Goal: Task Accomplishment & Management: Complete application form

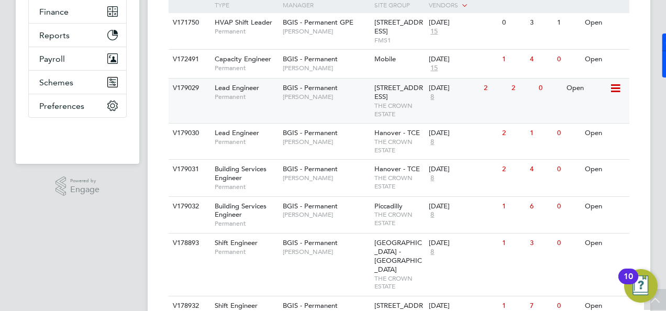
scroll to position [318, 0]
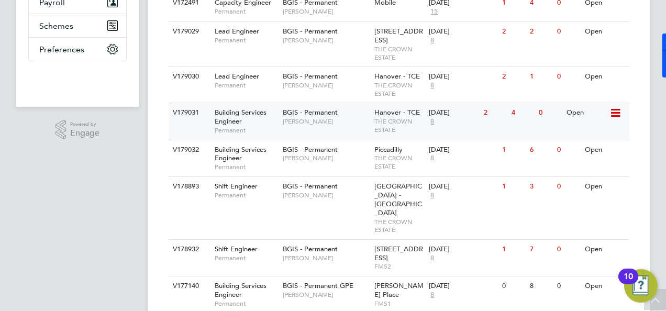
click at [236, 123] on span "Building Services Engineer" at bounding box center [241, 117] width 52 height 18
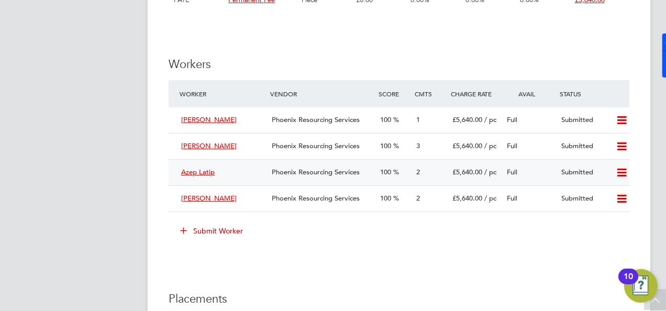
scroll to position [1415, 0]
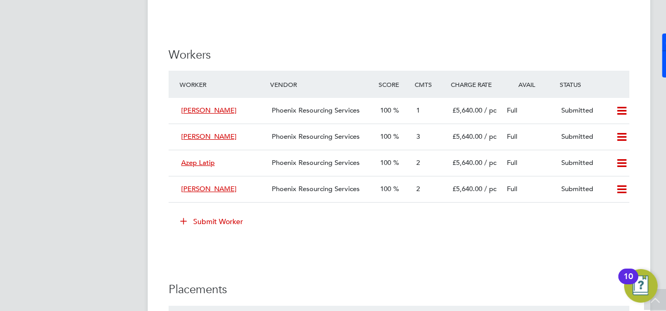
drag, startPoint x: 181, startPoint y: 226, endPoint x: 183, endPoint y: 222, distance: 5.4
click at [181, 225] on icon at bounding box center [184, 221] width 8 height 8
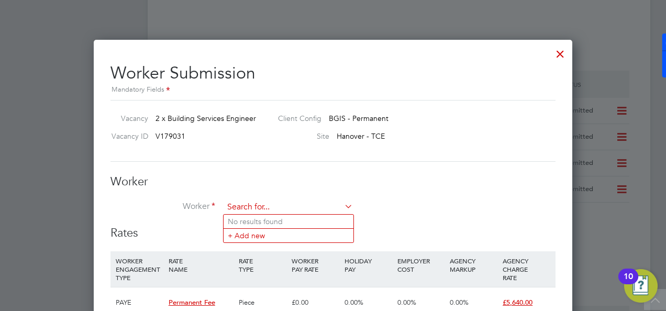
click at [249, 200] on input at bounding box center [288, 208] width 129 height 16
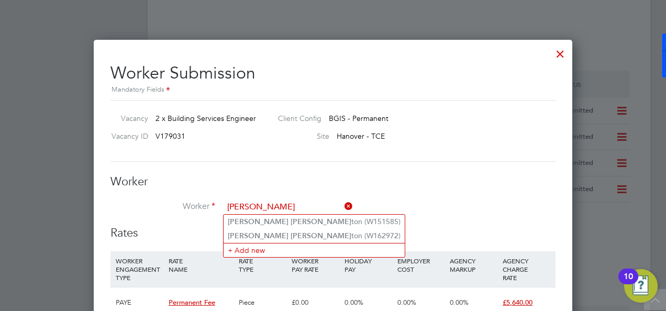
type input "james johns"
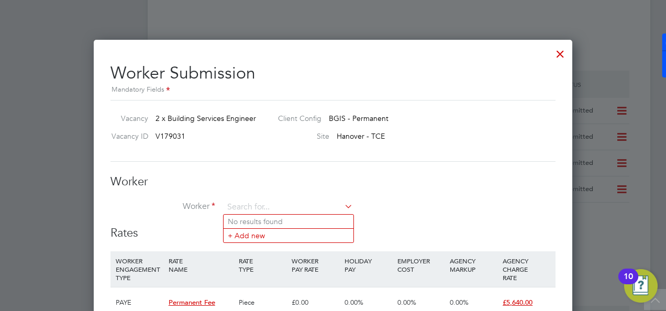
click at [291, 217] on li "No results found" at bounding box center [289, 222] width 130 height 14
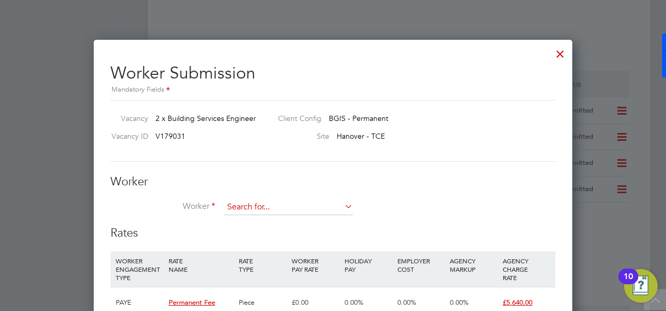
click at [301, 208] on input at bounding box center [288, 208] width 129 height 16
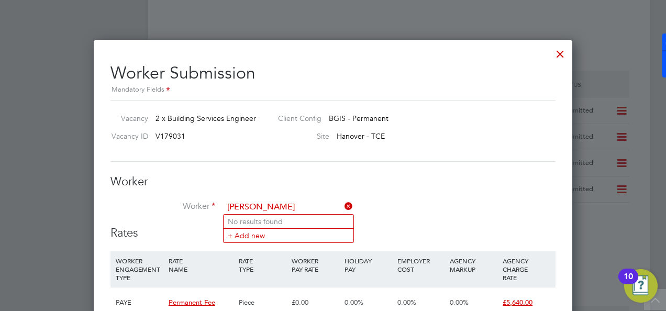
type input "james johnson"
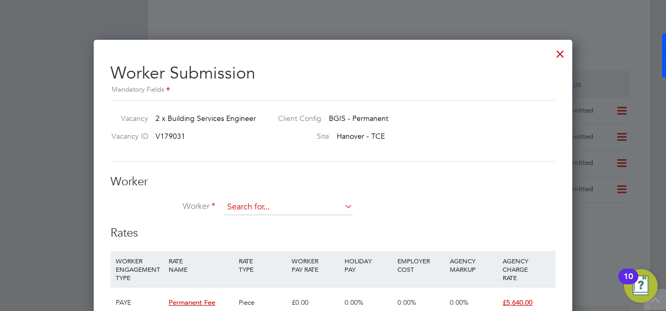
click at [243, 200] on input at bounding box center [288, 208] width 129 height 16
type input "j"
click at [313, 214] on input at bounding box center [288, 208] width 129 height 16
click at [343, 206] on icon at bounding box center [343, 206] width 0 height 15
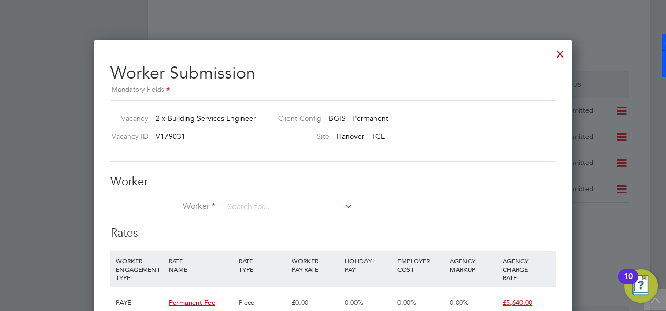
click at [387, 180] on h3 "Worker" at bounding box center [333, 181] width 445 height 15
click at [387, 203] on li "Worker" at bounding box center [333, 213] width 445 height 26
click at [555, 53] on div at bounding box center [560, 51] width 19 height 19
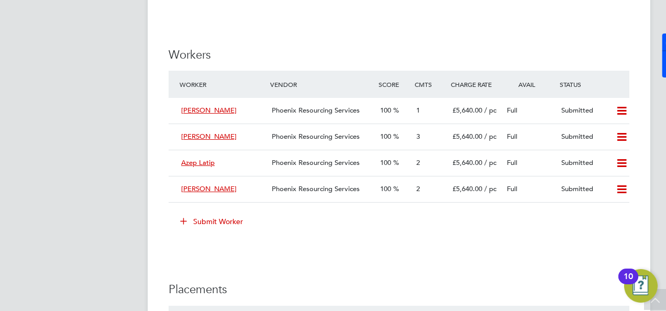
click at [188, 225] on icon at bounding box center [184, 221] width 8 height 8
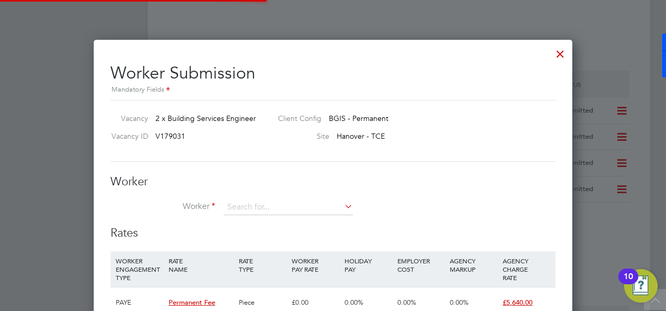
scroll to position [732, 479]
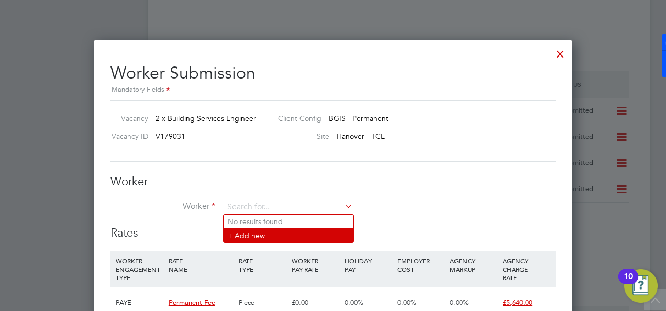
click at [245, 234] on li "+ Add new" at bounding box center [289, 235] width 130 height 14
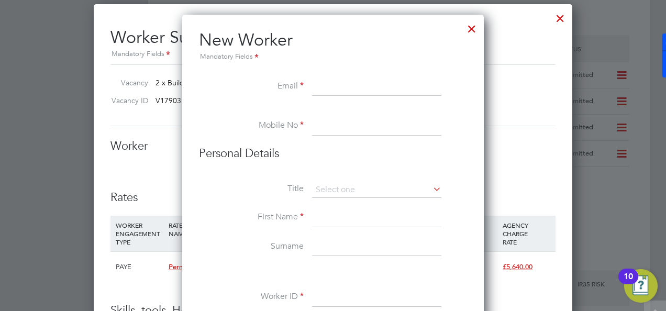
scroll to position [1467, 0]
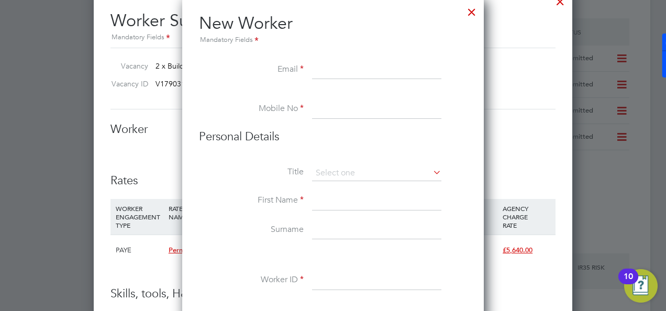
click at [335, 199] on input at bounding box center [376, 201] width 129 height 19
type input "James"
click at [326, 234] on input at bounding box center [376, 230] width 129 height 19
type input "Johnson"
click at [348, 167] on input at bounding box center [376, 174] width 129 height 16
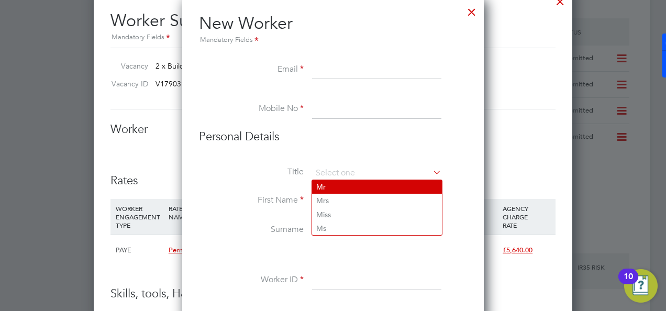
click at [344, 187] on li "Mr" at bounding box center [377, 187] width 130 height 14
type input "Mr"
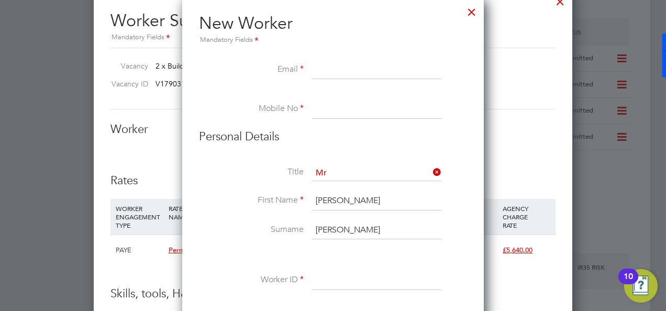
paste input "jameshenryjohnson@yahoo.co.uk"
type input "jameshenryjohnson@yahoo.co.uk"
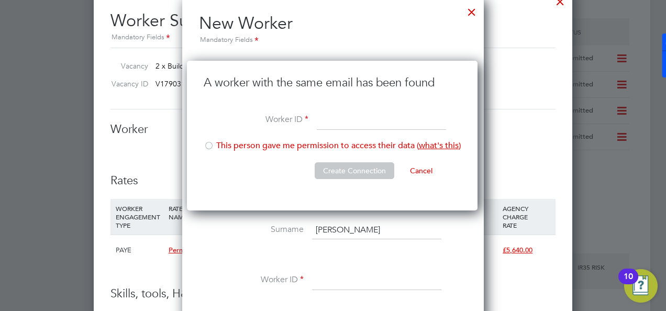
scroll to position [150, 292]
click at [468, 10] on div at bounding box center [472, 9] width 19 height 19
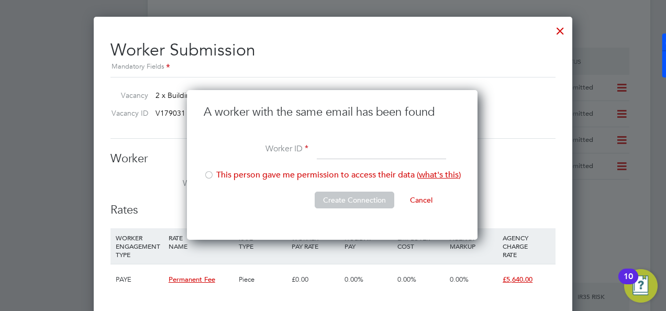
scroll to position [1415, 0]
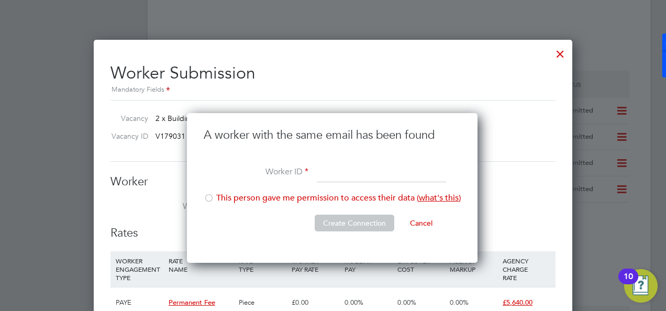
click at [419, 221] on button "Cancel" at bounding box center [421, 223] width 39 height 17
click at [425, 220] on button "Cancel" at bounding box center [421, 223] width 39 height 17
click at [422, 218] on button "Cancel" at bounding box center [421, 223] width 39 height 17
click at [336, 198] on li "This person gave me permission to access their data ( what's this )" at bounding box center [332, 203] width 257 height 21
drag, startPoint x: 207, startPoint y: 199, endPoint x: 260, endPoint y: 211, distance: 53.6
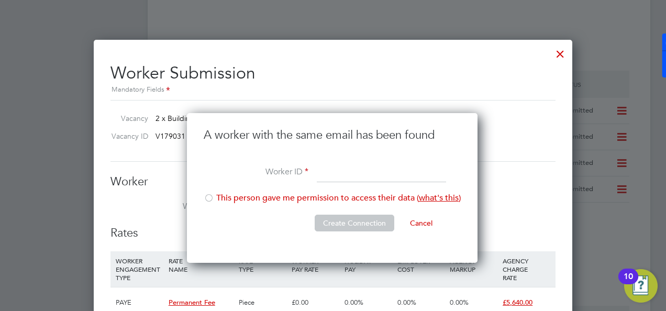
click at [210, 199] on div at bounding box center [209, 199] width 10 height 10
click at [213, 195] on div at bounding box center [209, 199] width 10 height 10
click at [562, 57] on div at bounding box center [560, 51] width 19 height 19
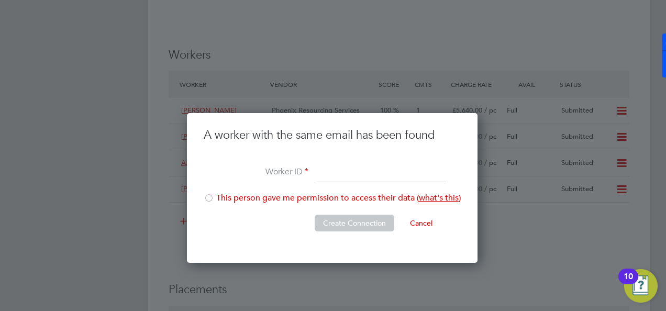
click at [561, 56] on div at bounding box center [333, 155] width 666 height 311
click at [429, 223] on button "Cancel" at bounding box center [421, 223] width 39 height 17
click at [429, 221] on button "Cancel" at bounding box center [421, 223] width 39 height 17
click at [425, 219] on button "Cancel" at bounding box center [421, 223] width 39 height 17
click at [424, 218] on button "Cancel" at bounding box center [421, 223] width 39 height 17
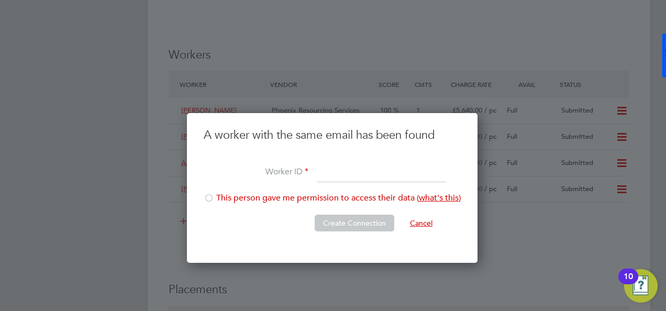
click at [422, 218] on button "Cancel" at bounding box center [421, 223] width 39 height 17
click at [418, 218] on button "Cancel" at bounding box center [421, 223] width 39 height 17
click at [417, 218] on button "Cancel" at bounding box center [421, 223] width 39 height 17
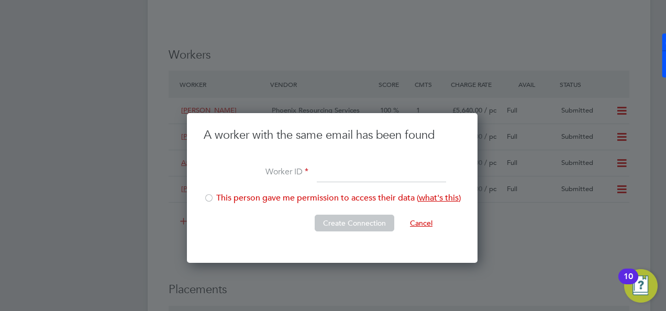
click at [215, 192] on li "Worker ID" at bounding box center [332, 178] width 257 height 29
click at [209, 198] on div at bounding box center [209, 199] width 10 height 10
click at [426, 224] on button "Cancel" at bounding box center [421, 223] width 39 height 17
click at [411, 218] on button "Cancel" at bounding box center [421, 223] width 39 height 17
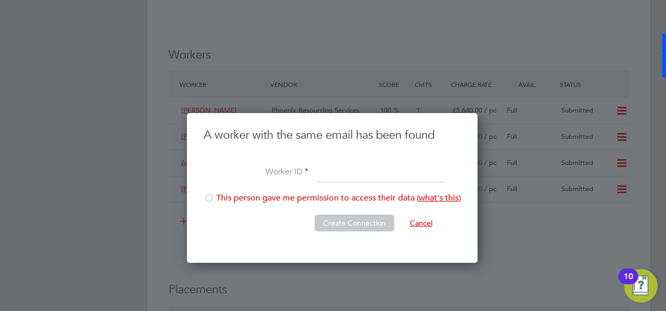
click at [411, 218] on button "Cancel" at bounding box center [421, 223] width 39 height 17
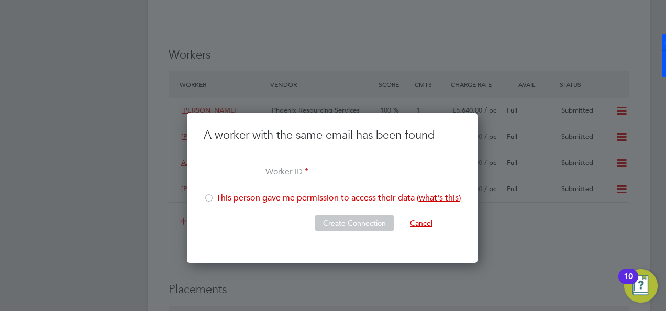
click at [351, 181] on input at bounding box center [381, 173] width 129 height 19
click at [216, 199] on li "This person gave me permission to access their data ( what's this )" at bounding box center [332, 203] width 257 height 21
click at [211, 198] on div at bounding box center [209, 199] width 10 height 10
click at [207, 195] on div at bounding box center [209, 199] width 10 height 10
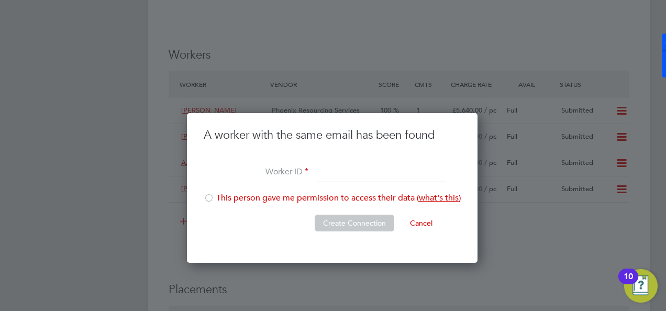
click at [347, 176] on input at bounding box center [381, 173] width 129 height 19
click at [362, 225] on button "Create Connection" at bounding box center [355, 223] width 80 height 17
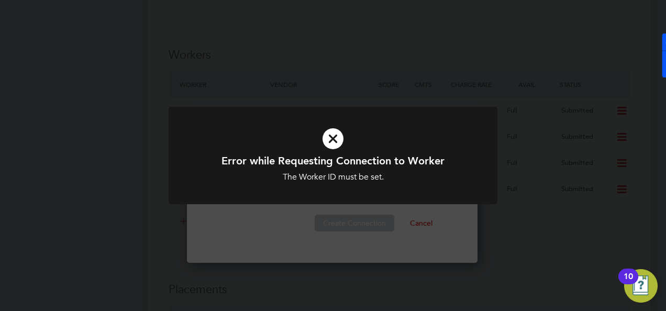
drag, startPoint x: 419, startPoint y: 217, endPoint x: 388, endPoint y: 190, distance: 40.9
click at [419, 217] on div "Error while Requesting Connection to Worker The Worker ID must be set. Cancel O…" at bounding box center [333, 155] width 666 height 311
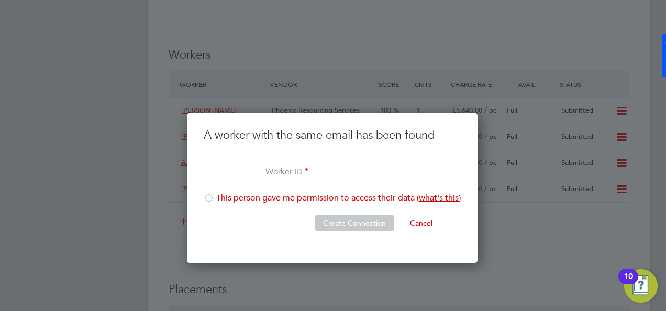
click at [425, 225] on button "Cancel" at bounding box center [421, 223] width 39 height 17
click at [556, 257] on div at bounding box center [333, 155] width 666 height 311
click at [436, 102] on div at bounding box center [333, 155] width 666 height 311
click at [423, 219] on button "Cancel" at bounding box center [421, 223] width 39 height 17
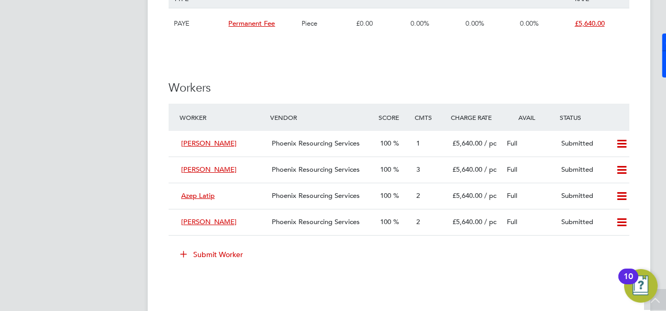
scroll to position [1415, 0]
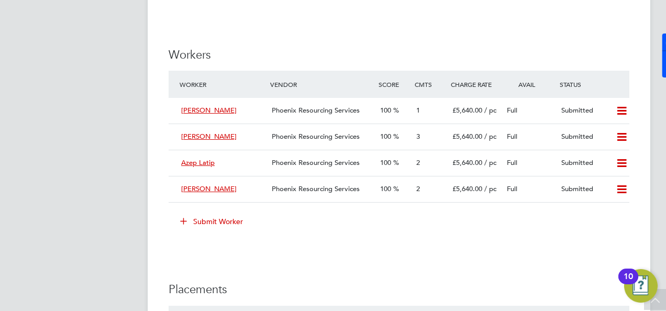
click at [185, 225] on icon at bounding box center [184, 221] width 8 height 8
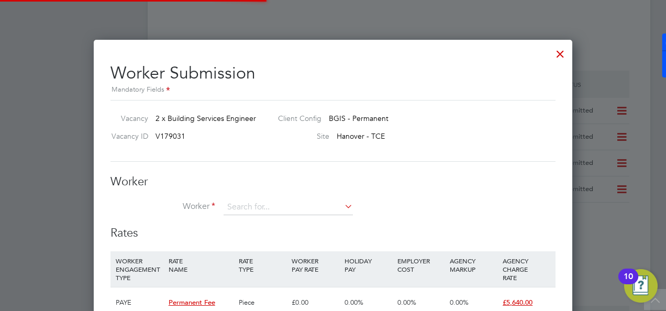
scroll to position [5, 5]
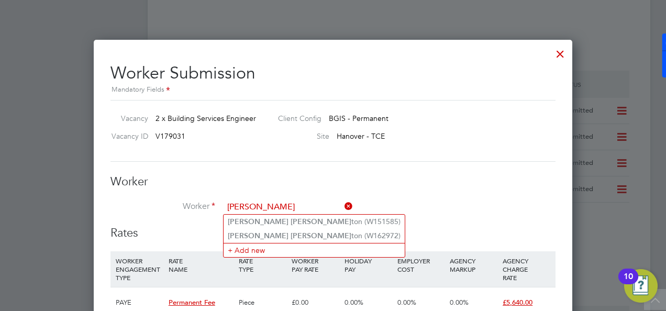
type input "james johns"
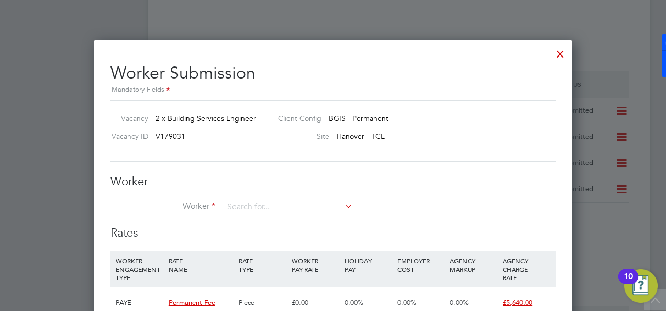
click at [563, 51] on div at bounding box center [560, 51] width 19 height 19
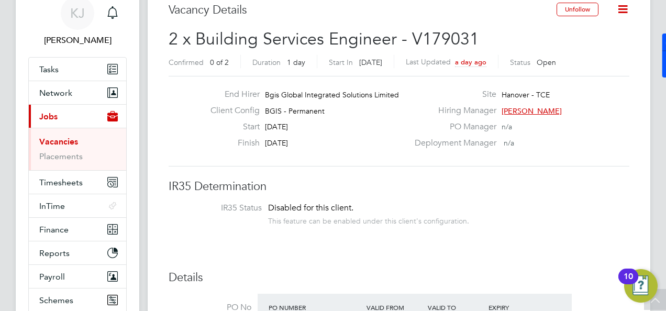
scroll to position [0, 0]
